Goal: Task Accomplishment & Management: Use online tool/utility

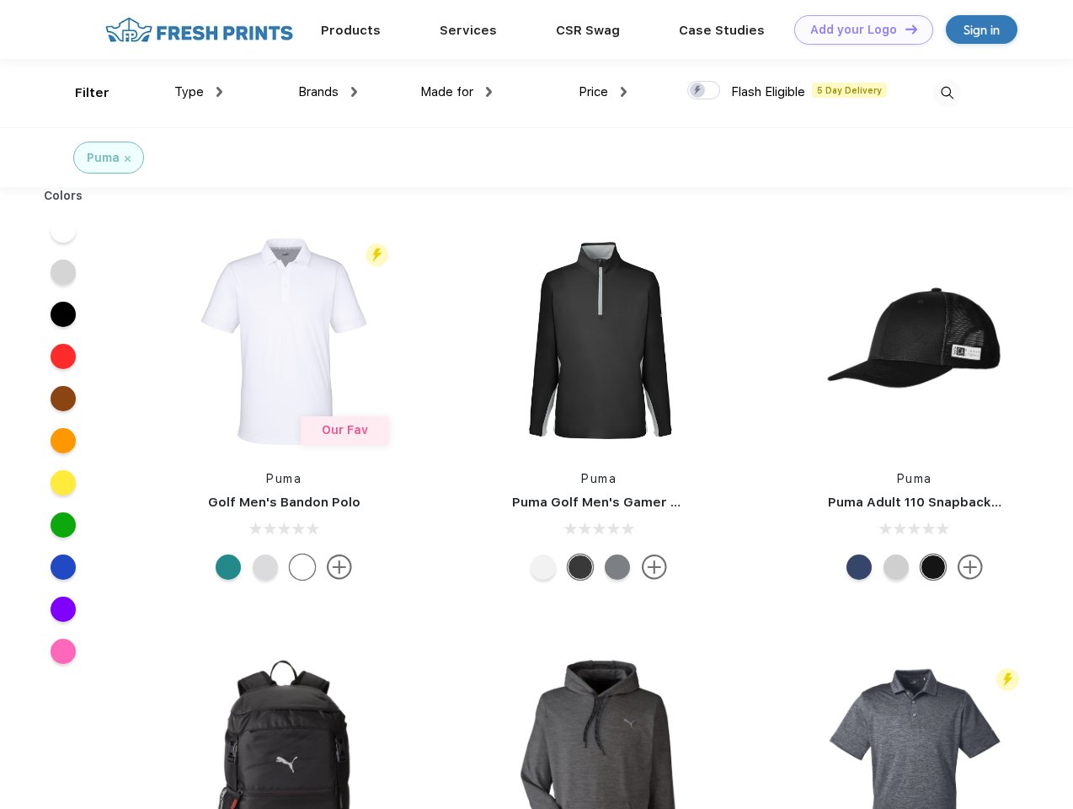
scroll to position [1, 0]
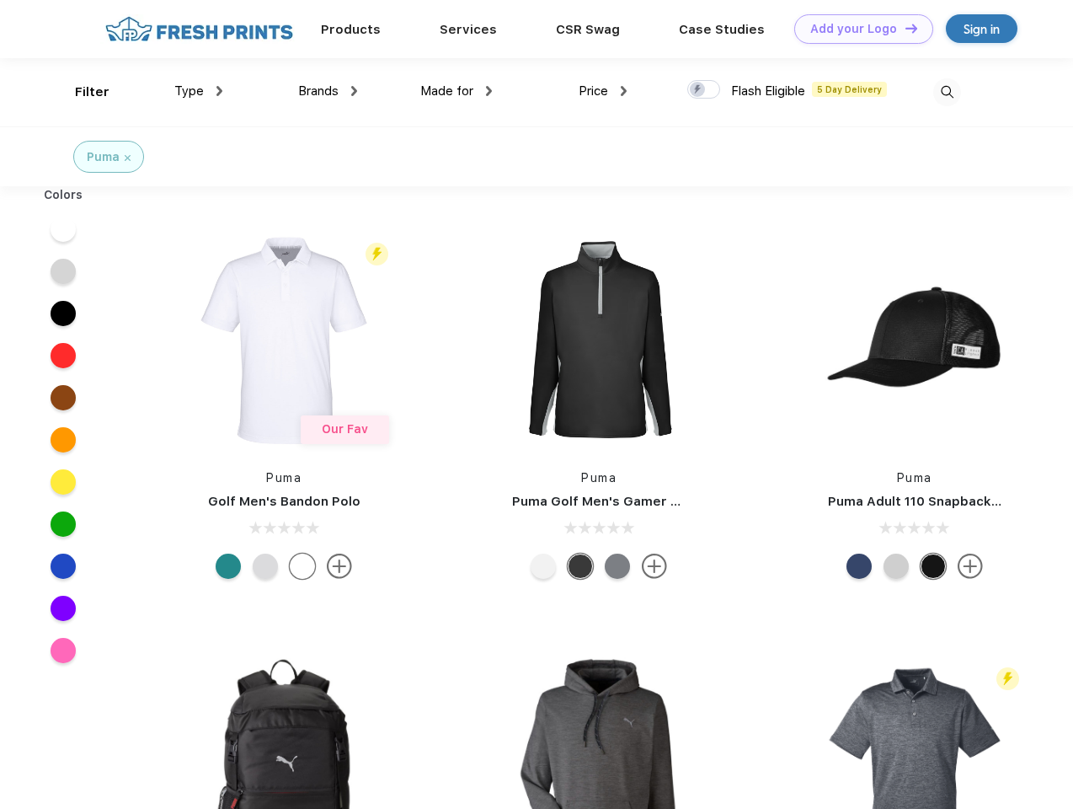
click at [858, 29] on link "Add your Logo Design Tool" at bounding box center [863, 28] width 139 height 29
click at [0, 0] on div "Design Tool" at bounding box center [0, 0] width 0 height 0
click at [904, 28] on link "Add your Logo Design Tool" at bounding box center [863, 28] width 139 height 29
click at [81, 92] on div "Filter" at bounding box center [92, 92] width 35 height 19
click at [199, 91] on span "Type" at bounding box center [188, 90] width 29 height 15
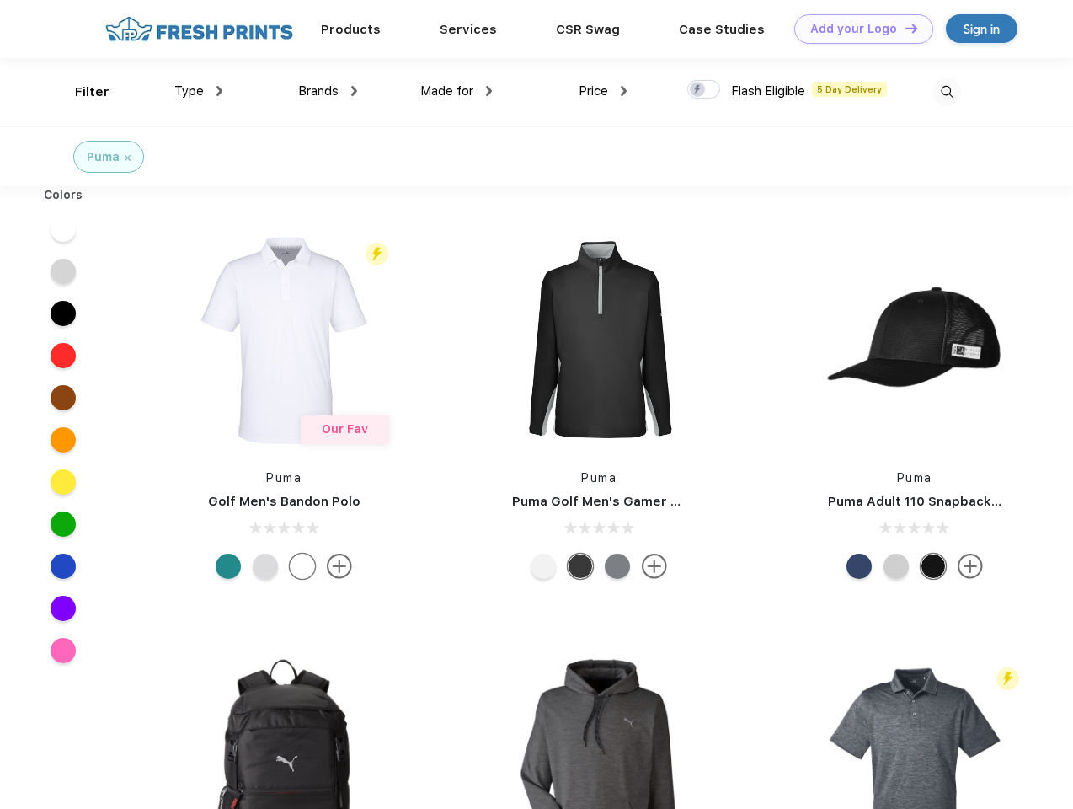
click at [328, 91] on span "Brands" at bounding box center [318, 90] width 40 height 15
click at [457, 91] on span "Made for" at bounding box center [446, 90] width 53 height 15
click at [603, 91] on span "Price" at bounding box center [593, 90] width 29 height 15
click at [704, 90] on div at bounding box center [703, 89] width 33 height 19
click at [698, 90] on input "checkbox" at bounding box center [692, 84] width 11 height 11
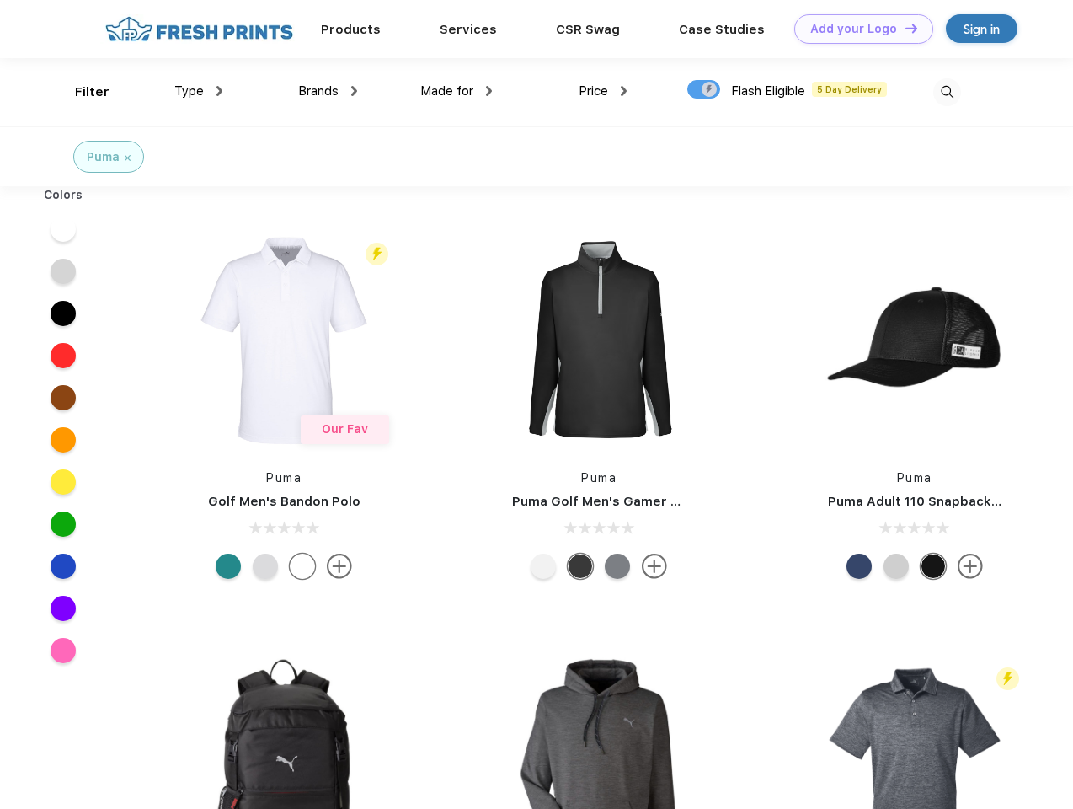
click at [947, 92] on img at bounding box center [947, 92] width 28 height 28
